Goal: Check status

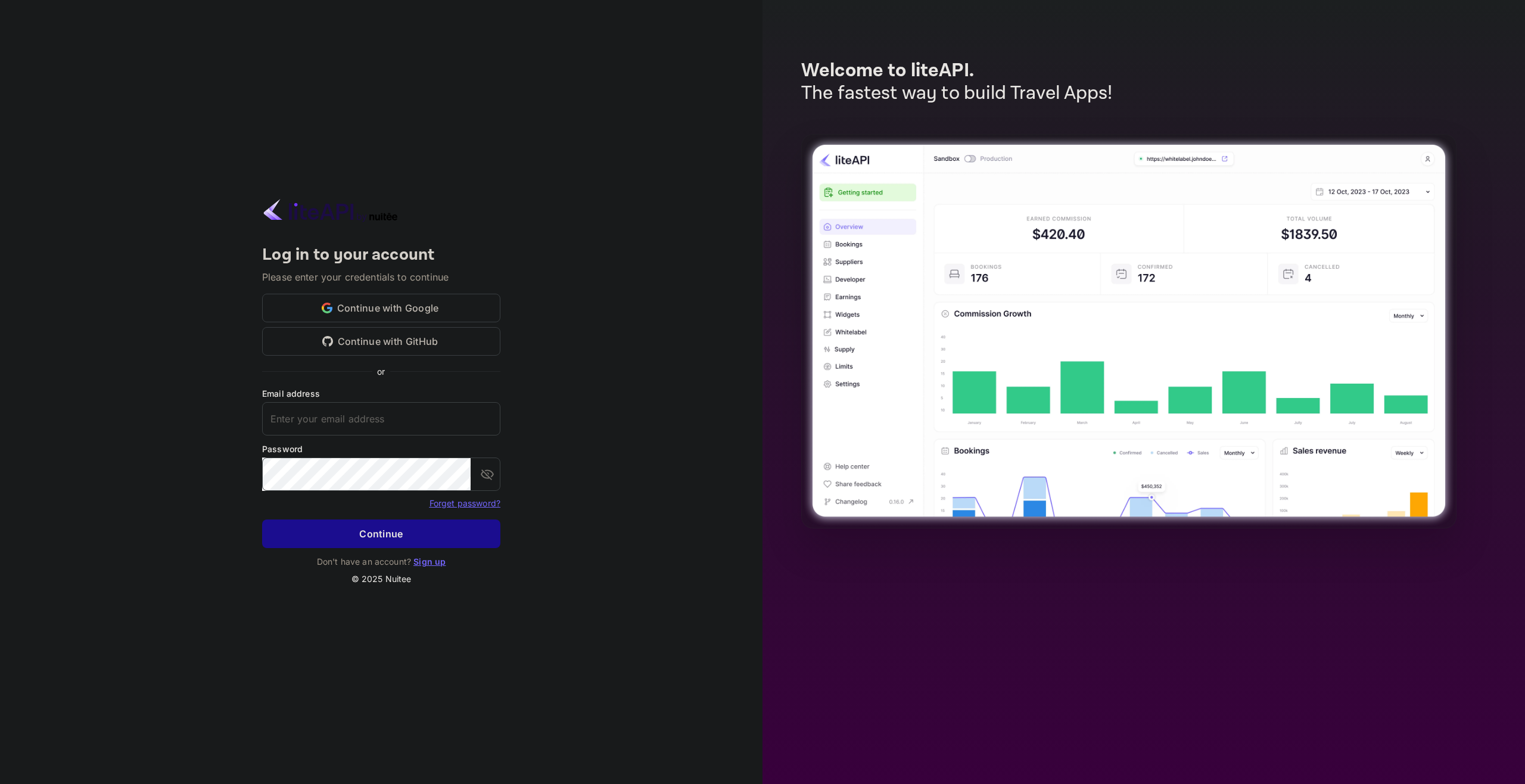
type input "[EMAIL_ADDRESS][DOMAIN_NAME]"
click at [395, 544] on button "Continue" at bounding box center [381, 533] width 238 height 29
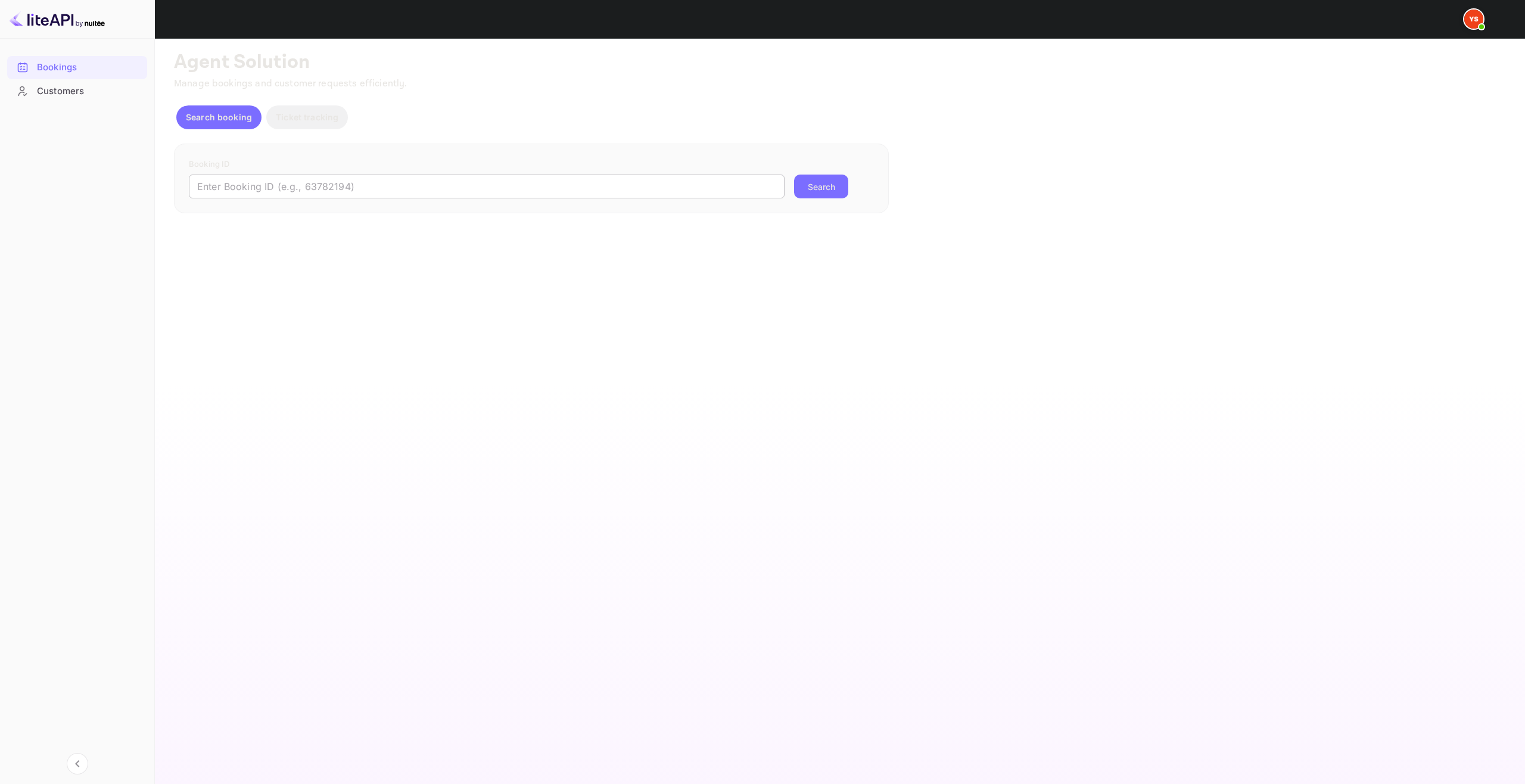
paste input "9709838"
click at [473, 185] on input "9709838" at bounding box center [486, 186] width 596 height 24
type input "9709838"
click at [811, 192] on button "Search" at bounding box center [821, 186] width 54 height 24
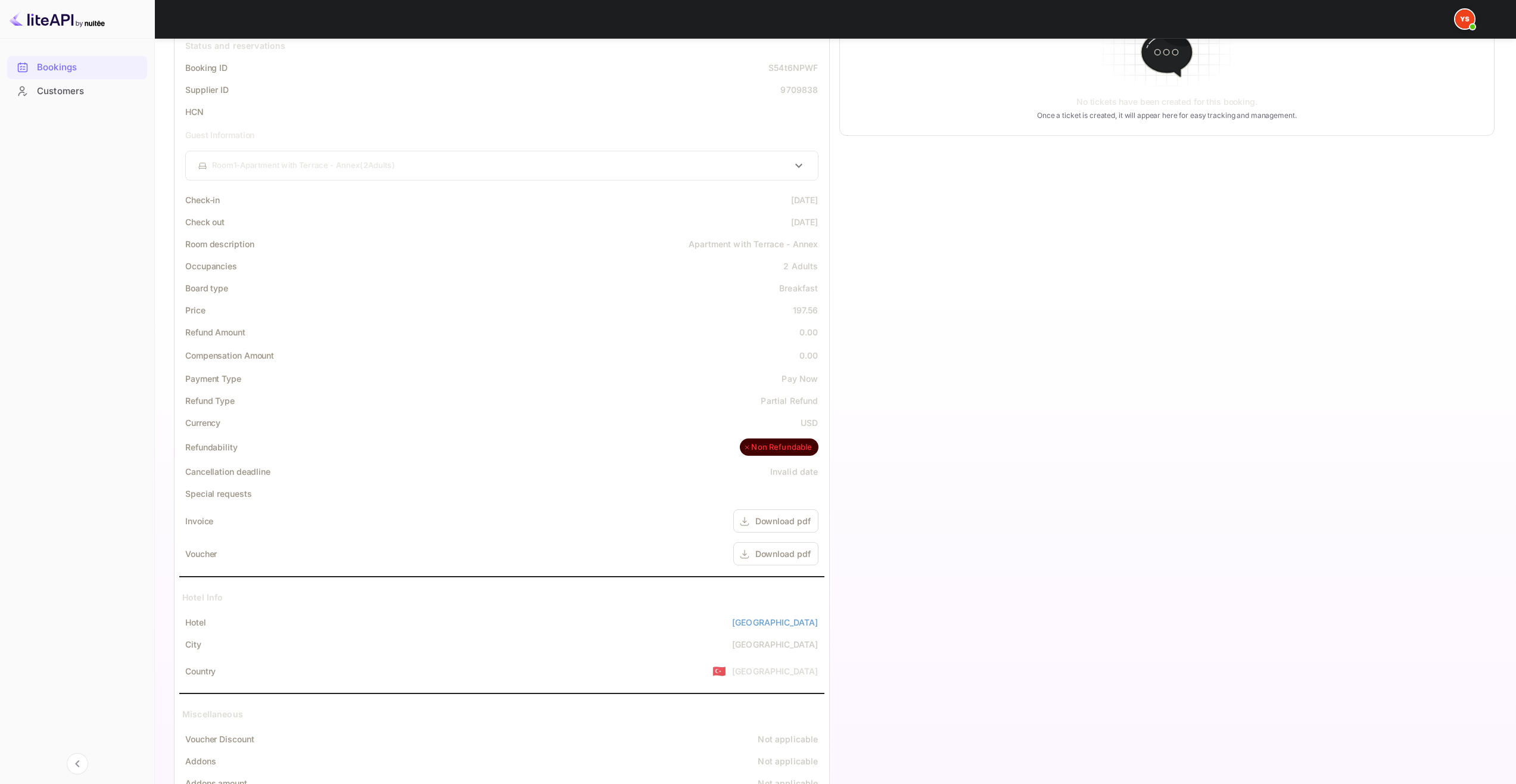
scroll to position [266, 0]
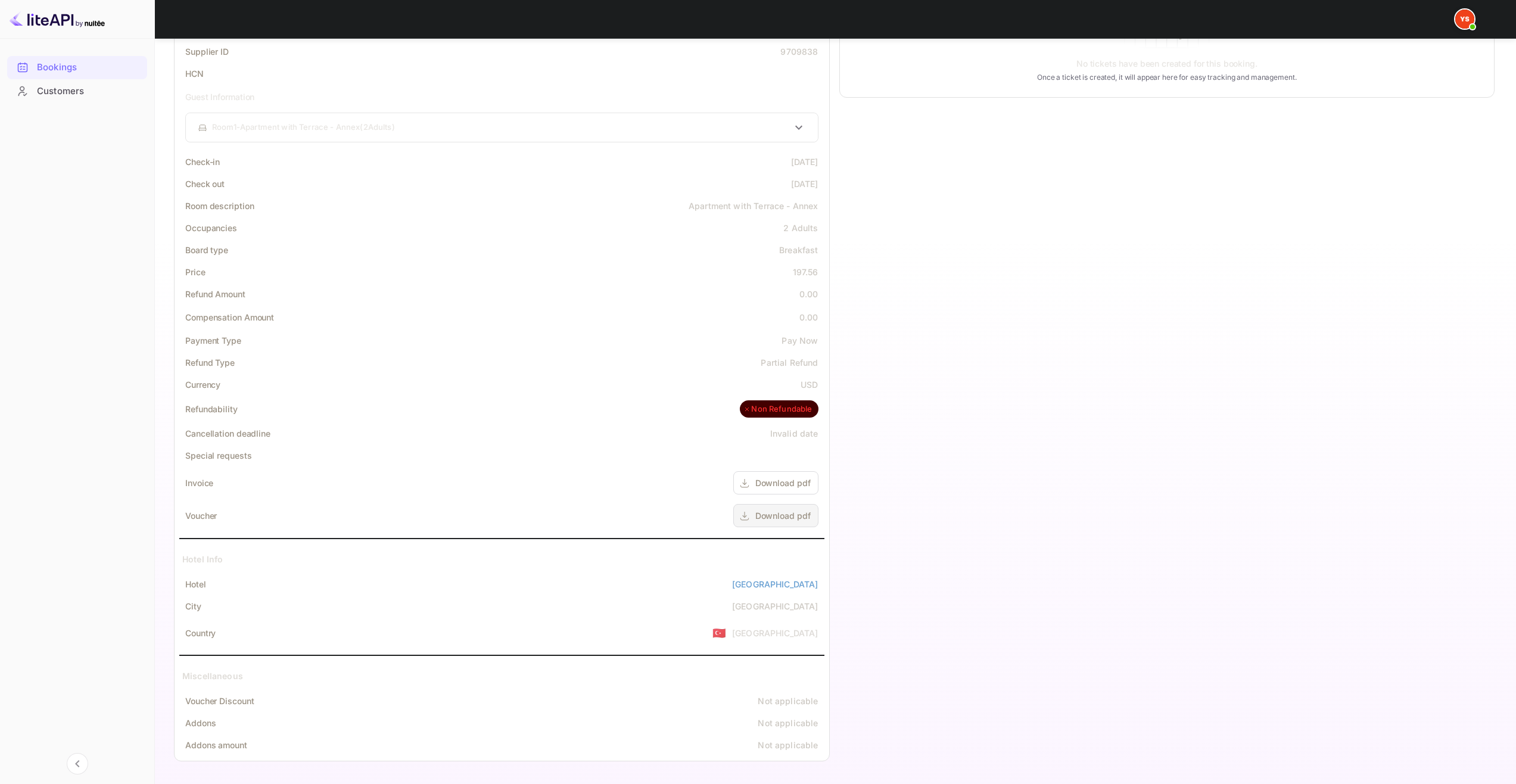
click at [813, 510] on div "Download pdf" at bounding box center [776, 515] width 85 height 23
drag, startPoint x: 749, startPoint y: 587, endPoint x: 825, endPoint y: 587, distance: 76.0
click at [825, 587] on div "Status and reservations Booking ID S54t6NPWF Supplier ID 9709838 HCN Guest Info…" at bounding box center [502, 376] width 655 height 769
copy link "[GEOGRAPHIC_DATA]"
